Goal: Task Accomplishment & Management: Complete application form

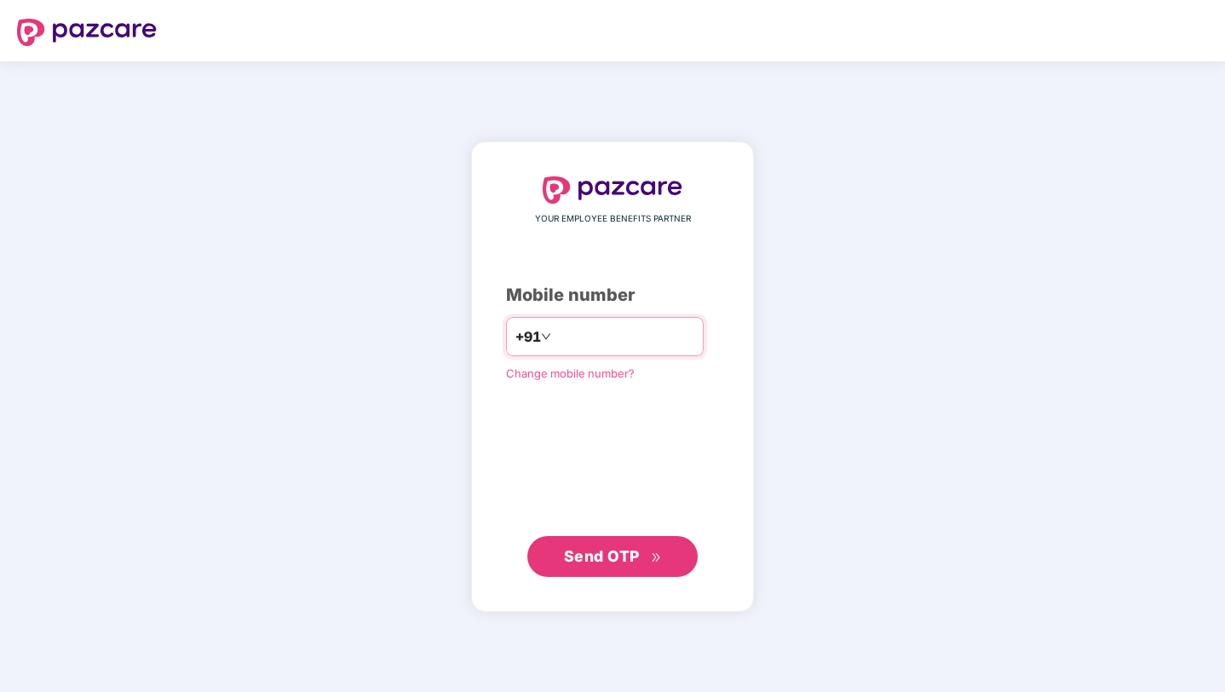
type input "**********"
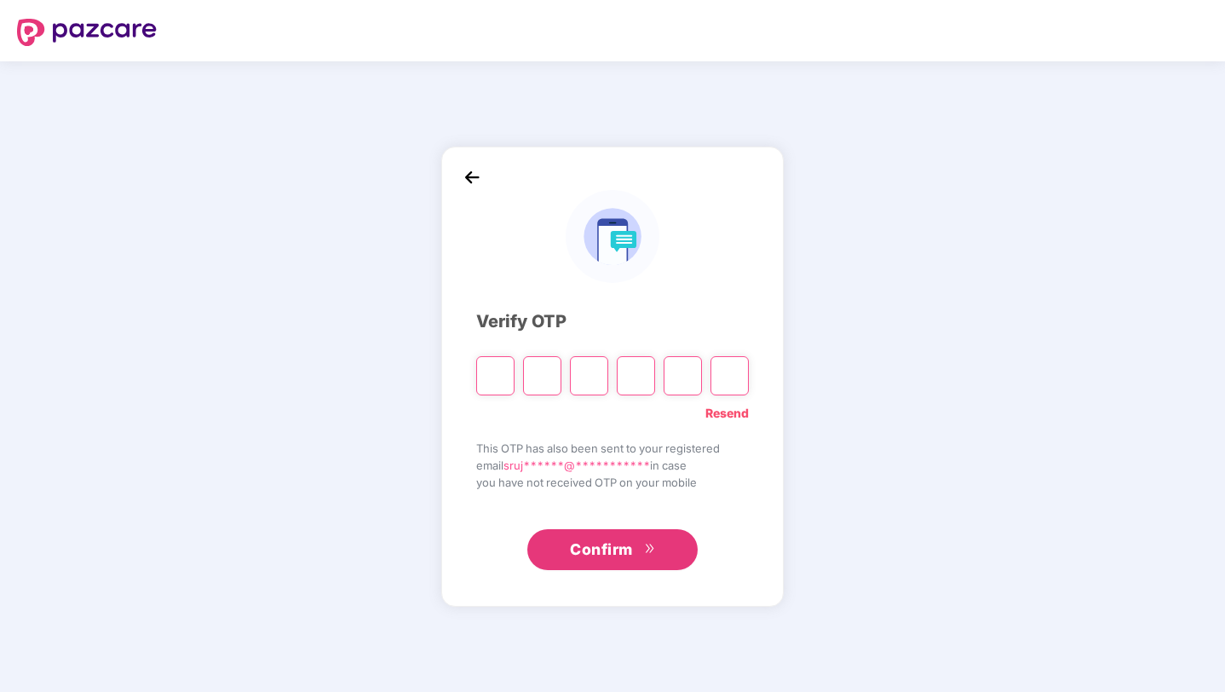
paste input "*"
type input "*"
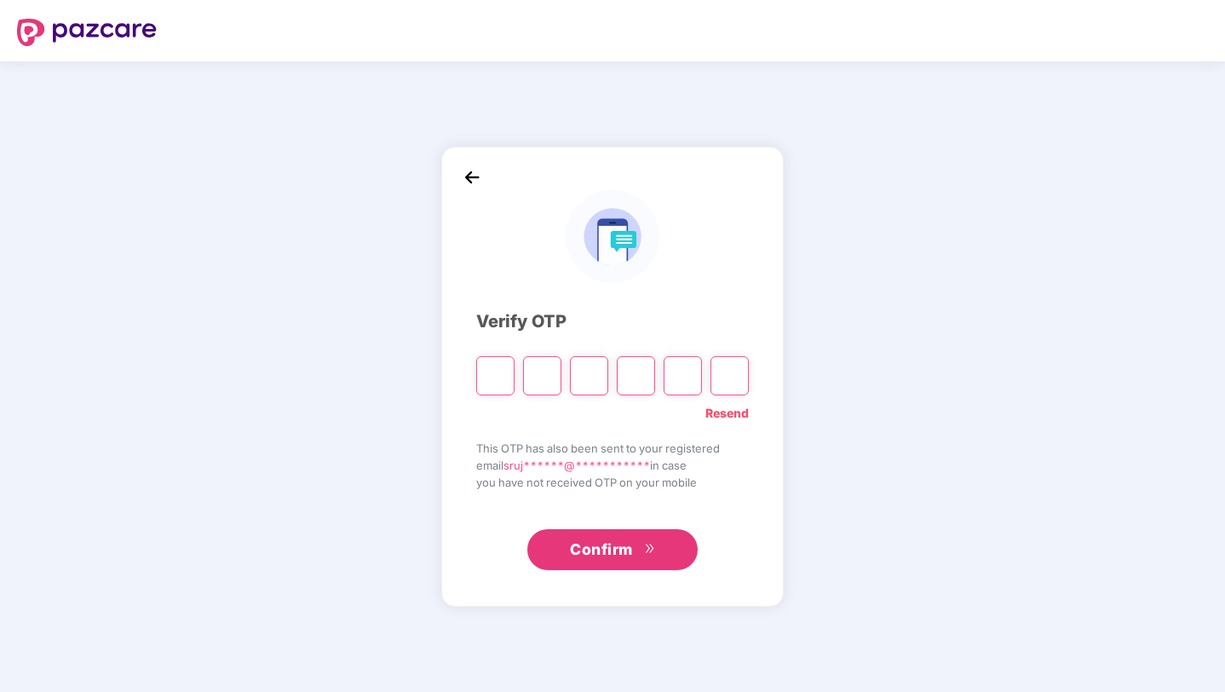
type input "*"
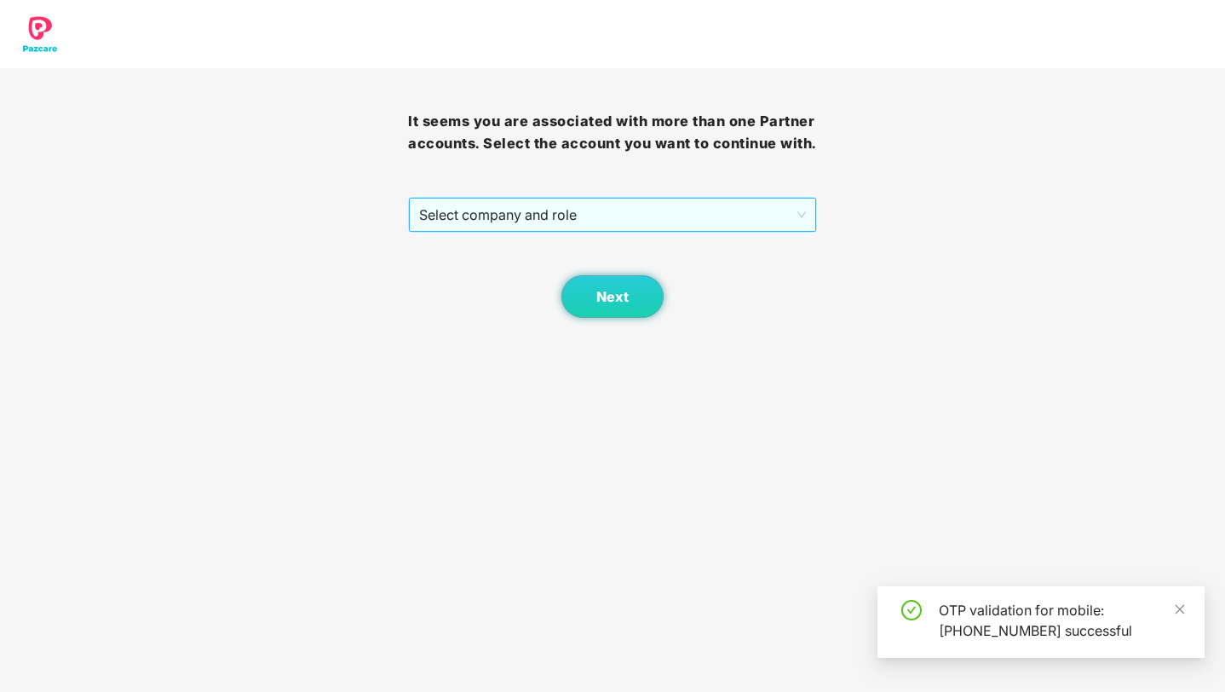
click at [587, 231] on span "Select company and role" at bounding box center [612, 215] width 386 height 32
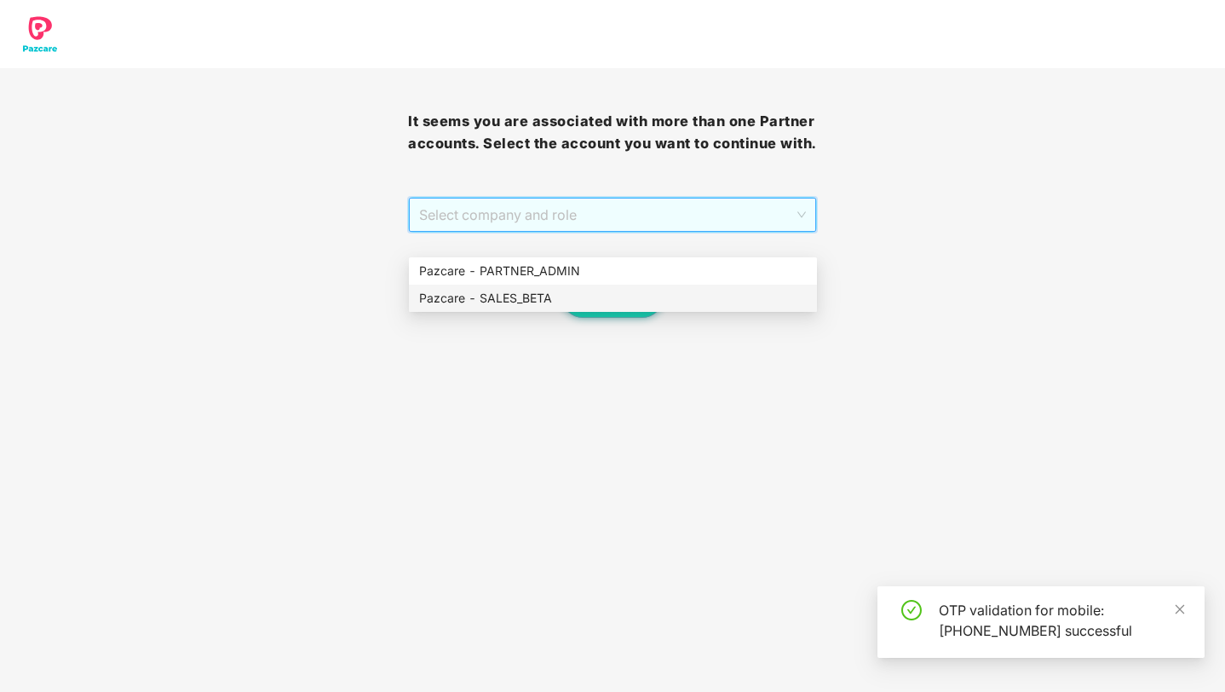
click at [530, 298] on div "Pazcare - SALES_BETA" at bounding box center [613, 298] width 388 height 19
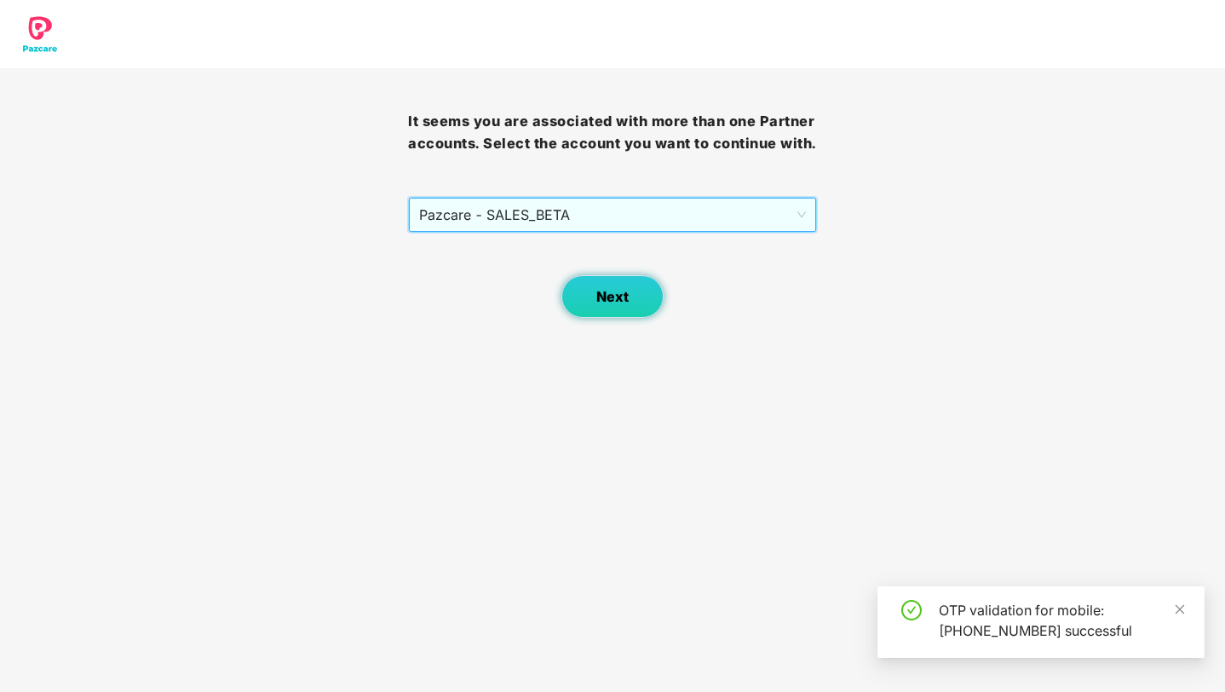
click at [632, 318] on button "Next" at bounding box center [613, 296] width 102 height 43
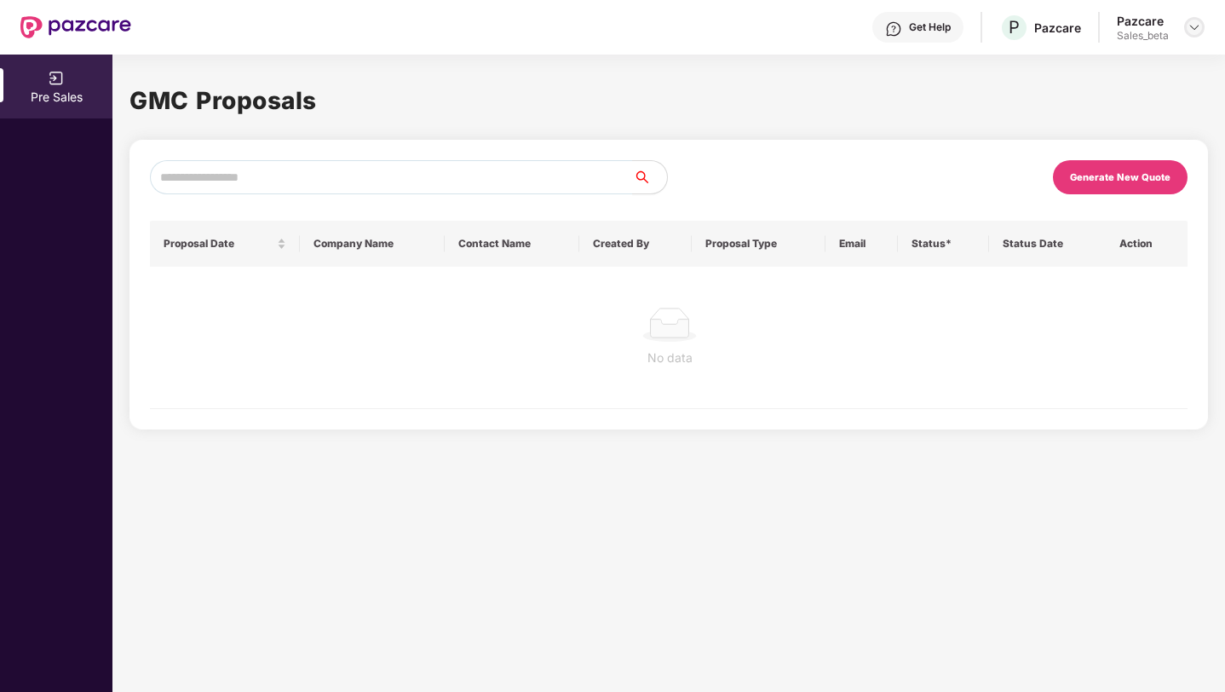
click at [1196, 26] on img at bounding box center [1195, 27] width 14 height 14
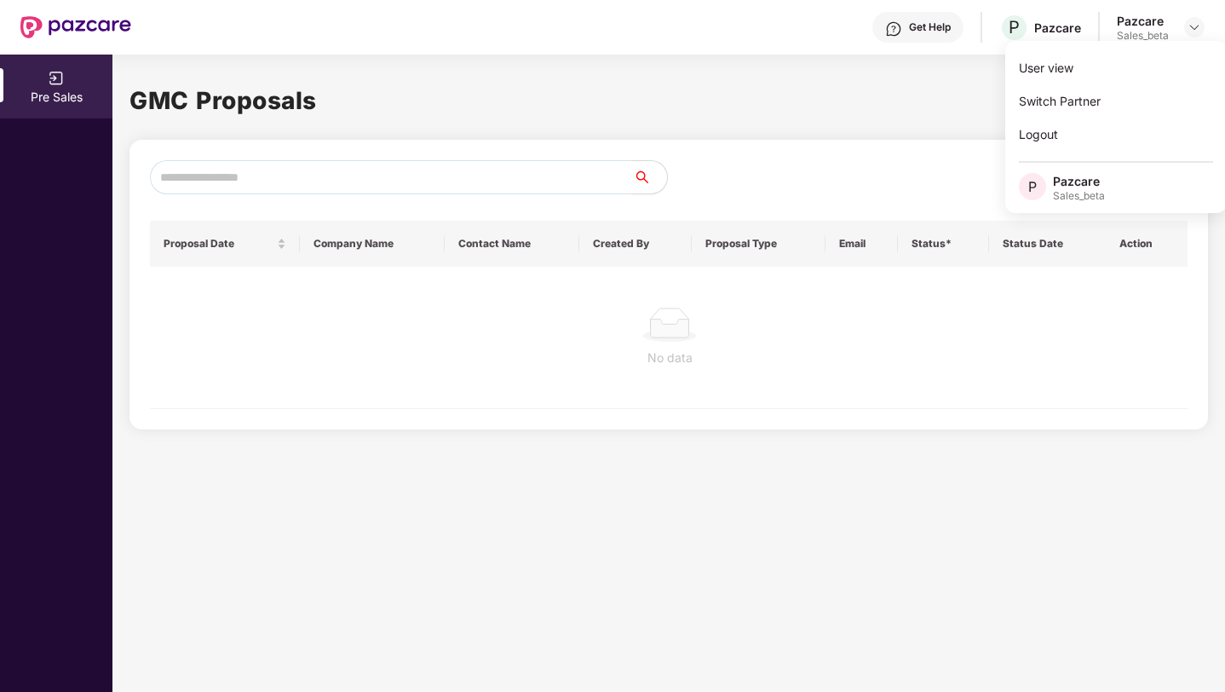
click at [862, 85] on h1 "GMC Proposals" at bounding box center [669, 100] width 1079 height 37
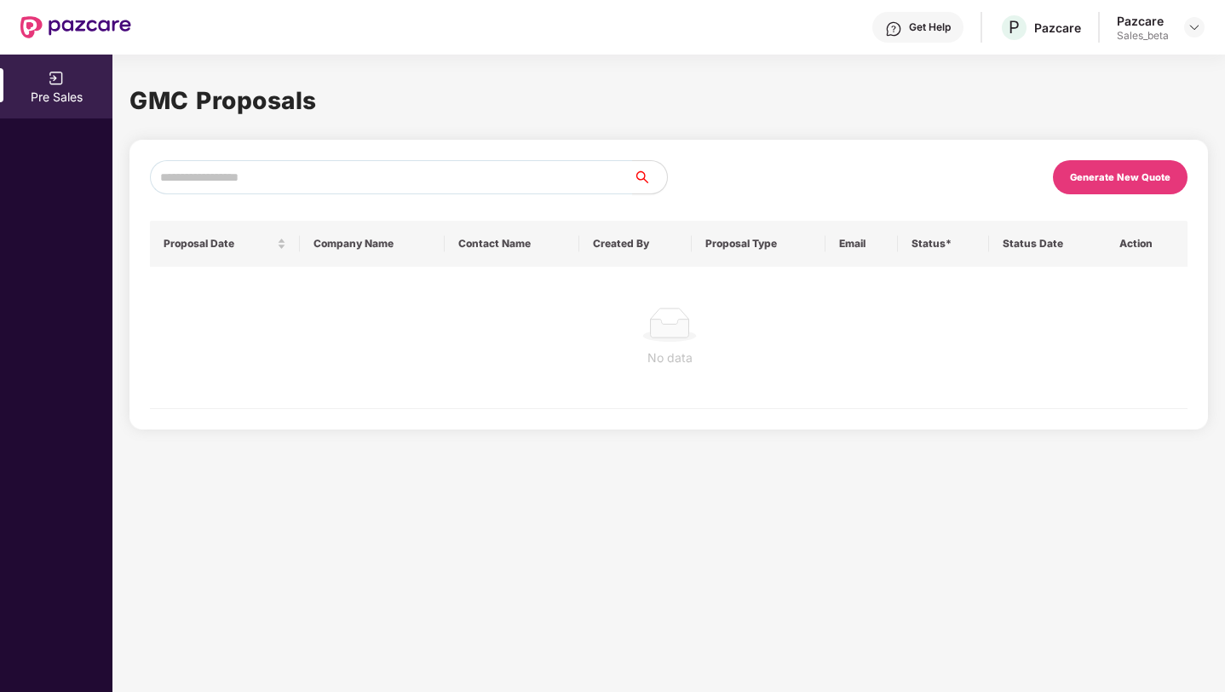
click at [816, 199] on div "Generate New Quote Proposal Date Company Name Contact Name Created By Proposal …" at bounding box center [669, 284] width 1038 height 249
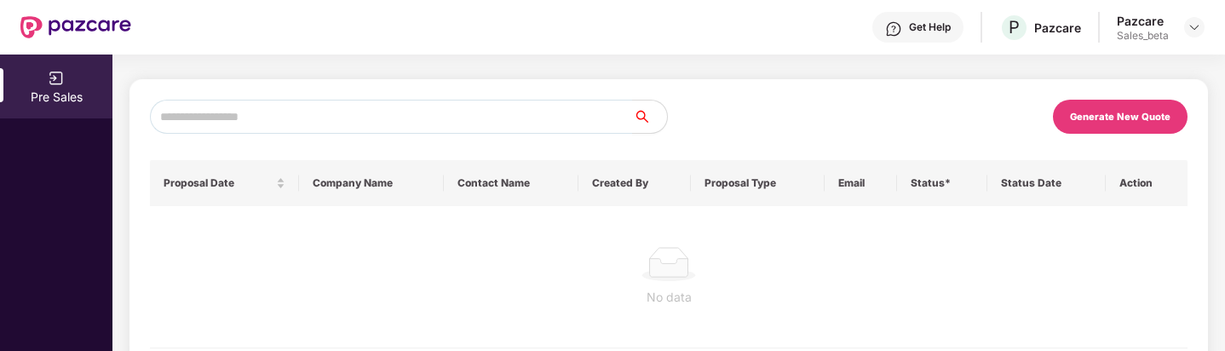
scroll to position [104, 0]
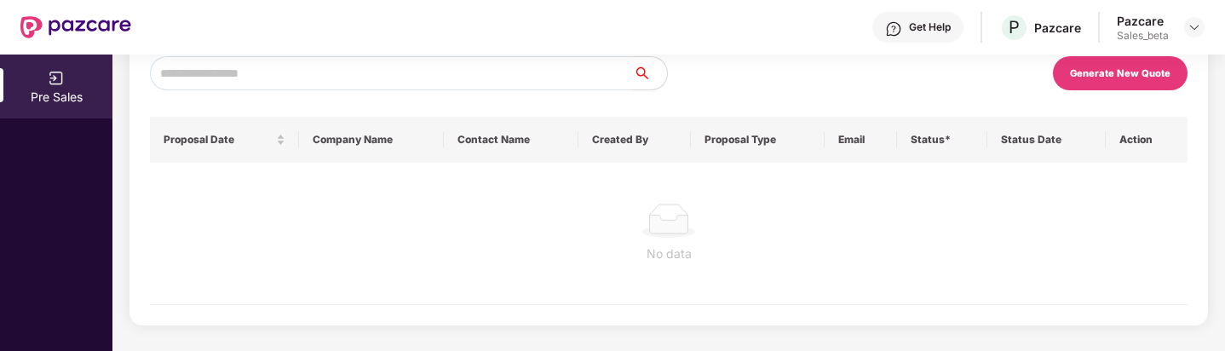
click at [634, 237] on div "No data" at bounding box center [669, 254] width 1011 height 19
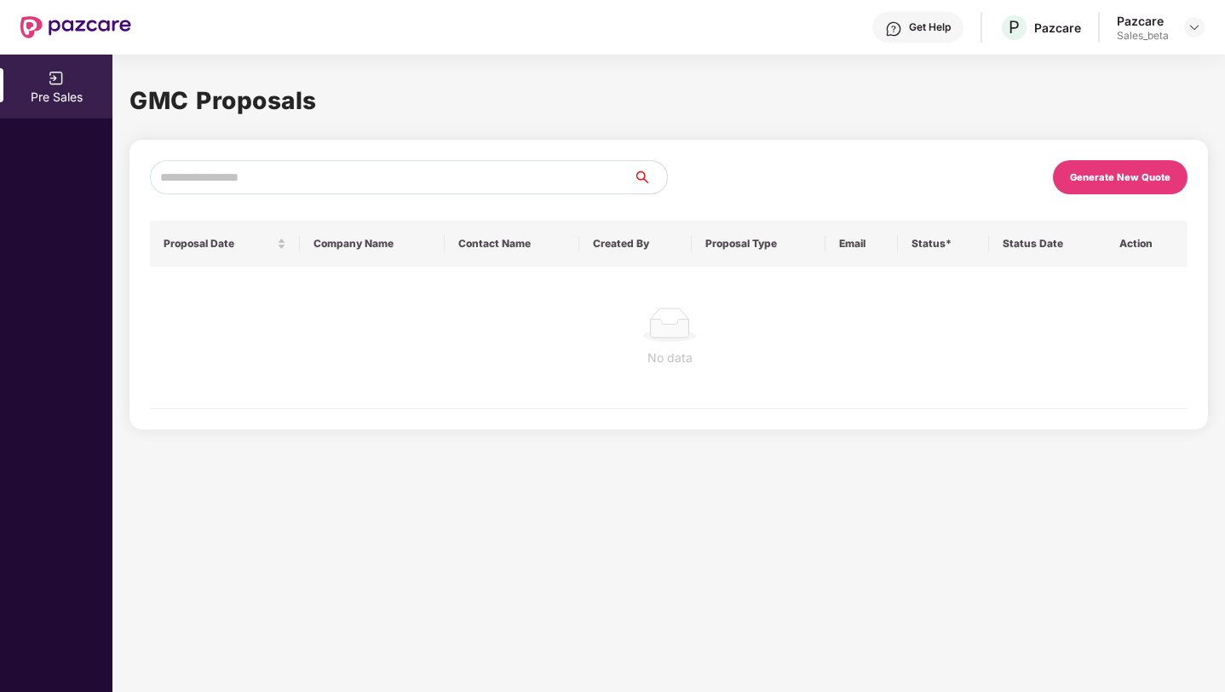
click at [1102, 160] on div "Generate New Quote" at bounding box center [1120, 177] width 135 height 34
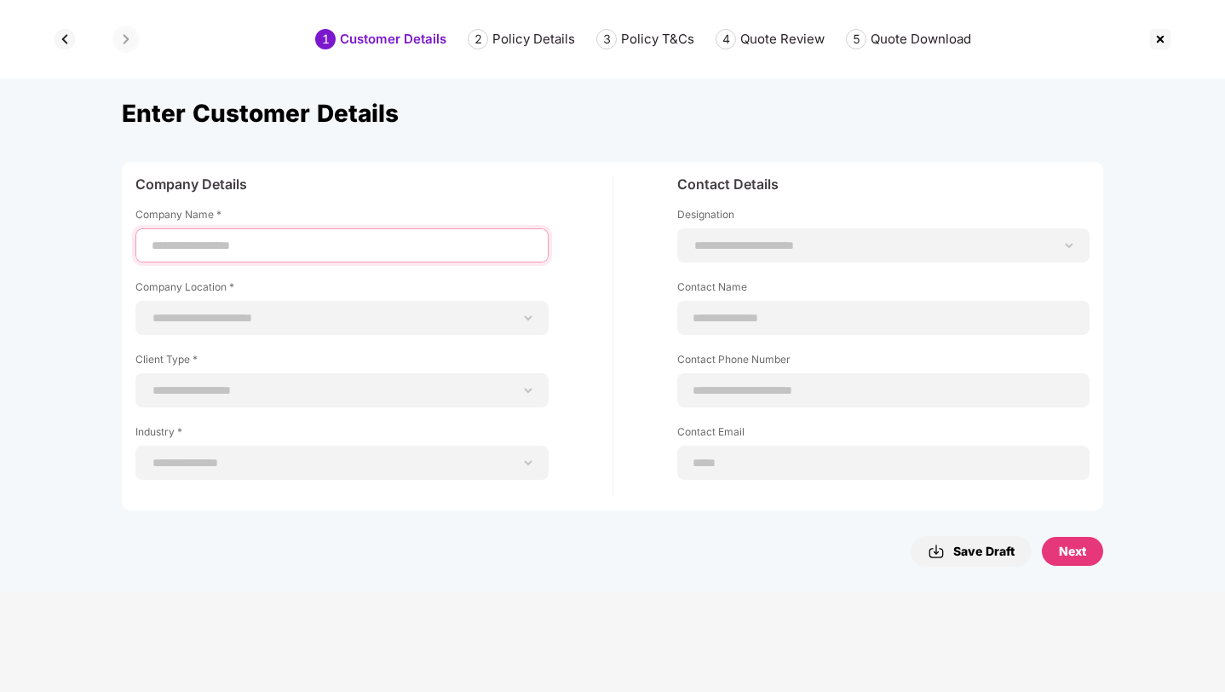
click at [354, 248] on input at bounding box center [342, 246] width 384 height 18
click at [236, 183] on div "Company Details" at bounding box center [341, 188] width 413 height 25
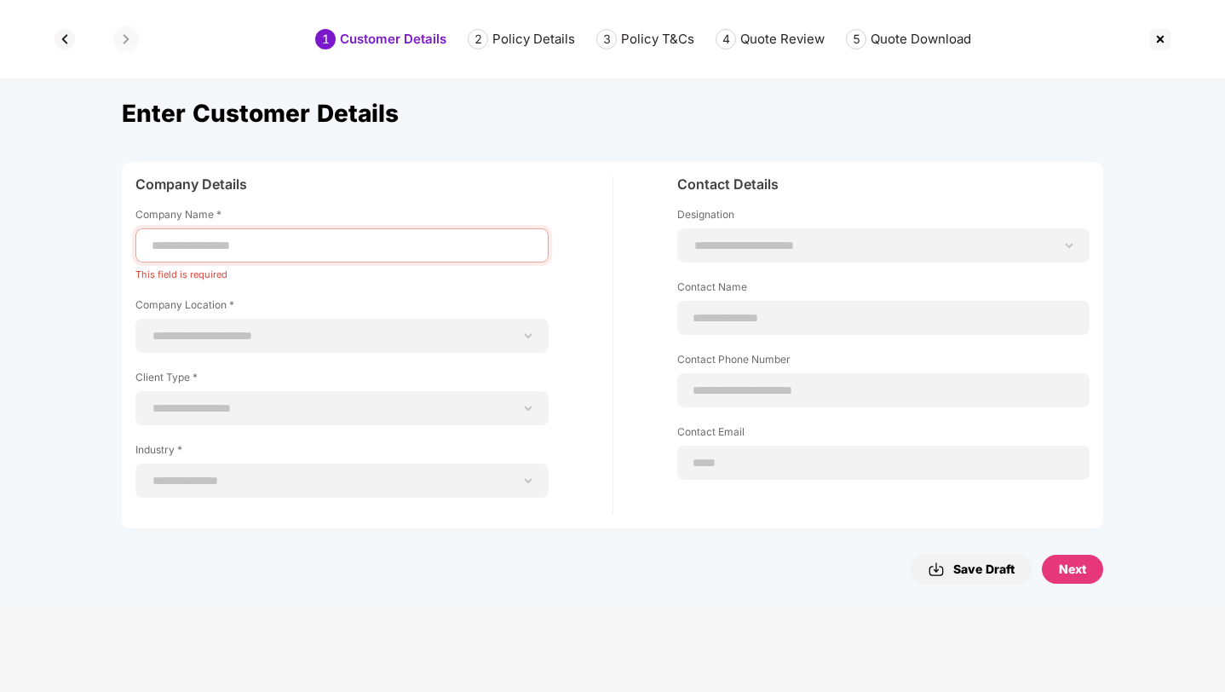
click at [1169, 42] on img at bounding box center [1160, 39] width 27 height 27
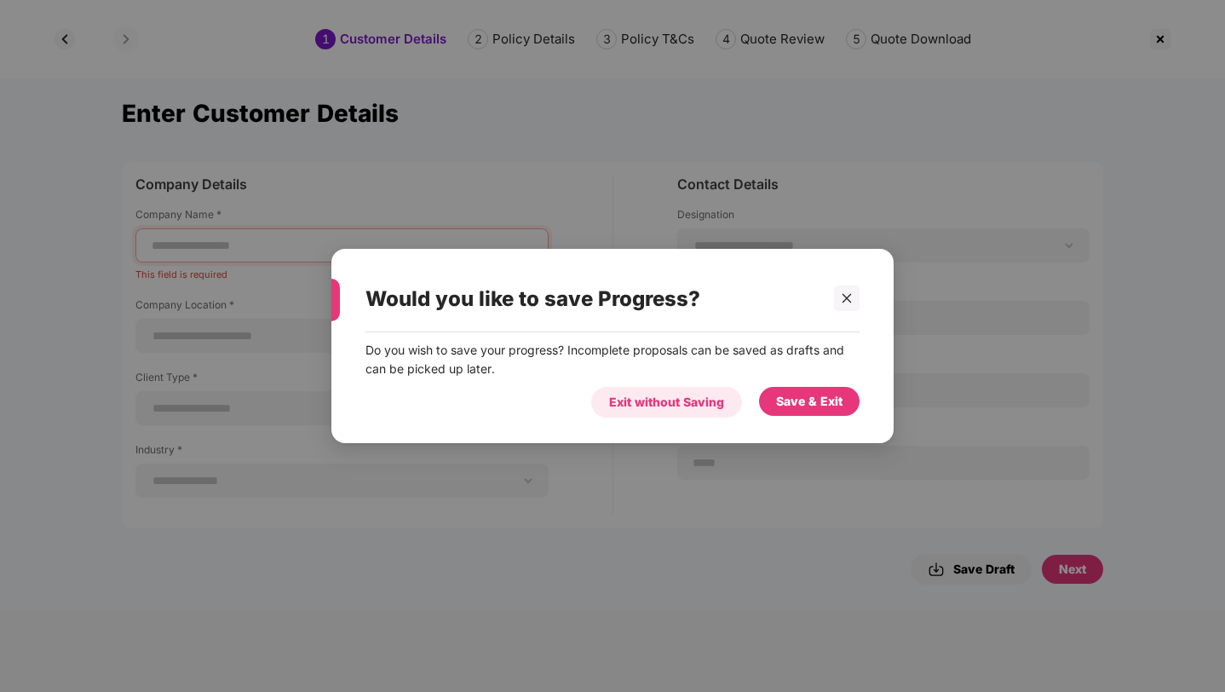
click at [691, 350] on div "Exit without Saving" at bounding box center [666, 402] width 151 height 31
